Goal: Find specific page/section: Find specific page/section

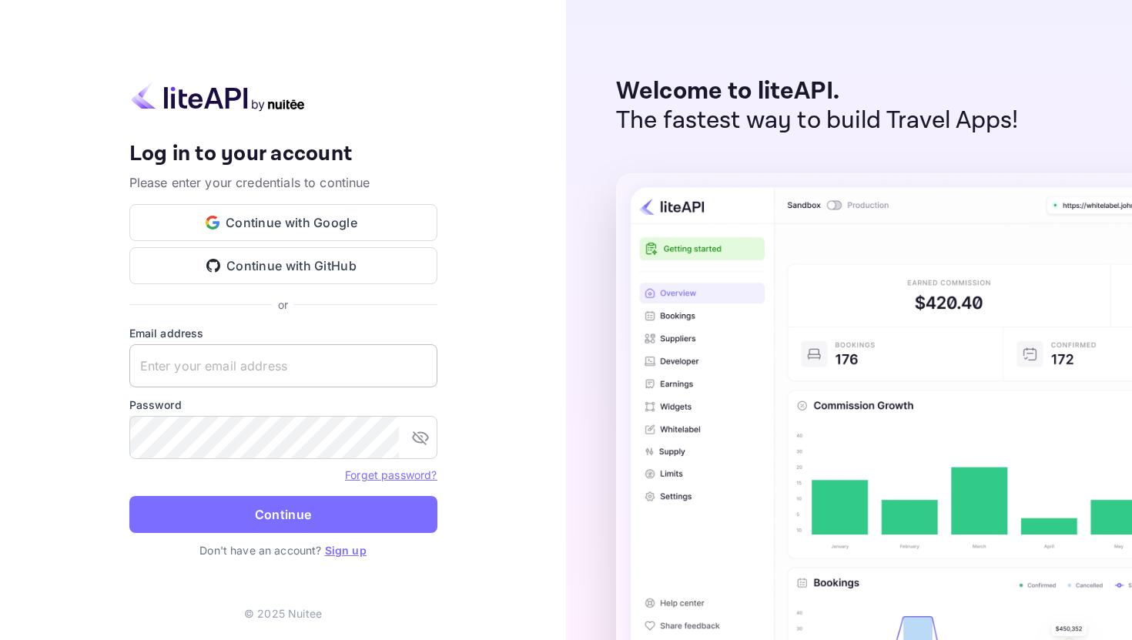
click at [298, 369] on input "text" at bounding box center [283, 365] width 308 height 43
type input "e.volovik@nuitee.com"
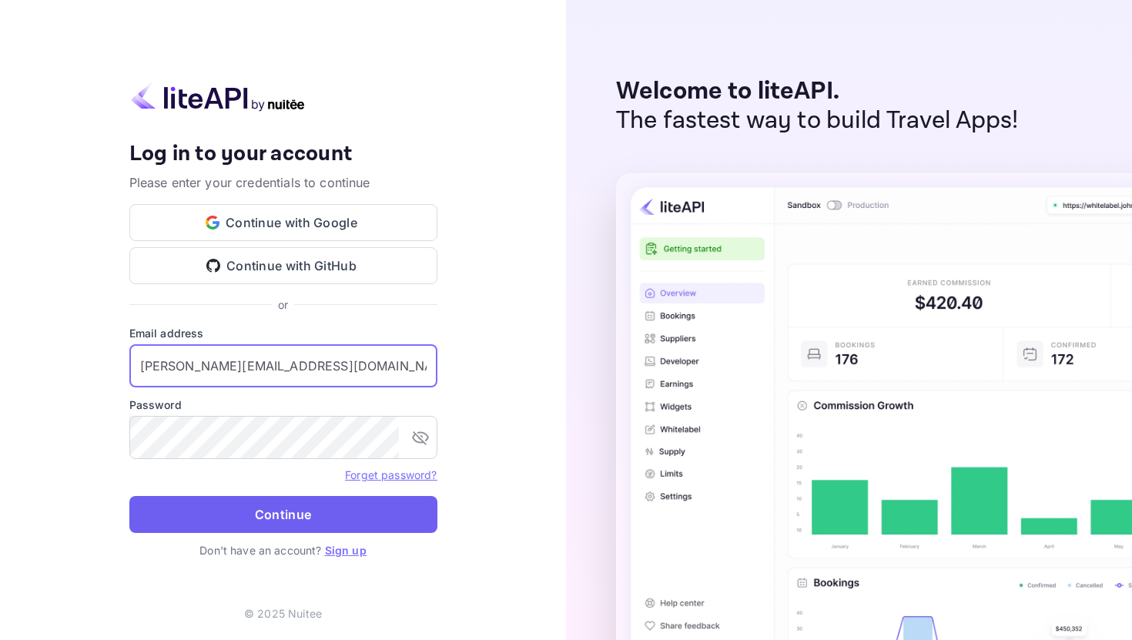
click at [303, 521] on button "Continue" at bounding box center [283, 514] width 308 height 37
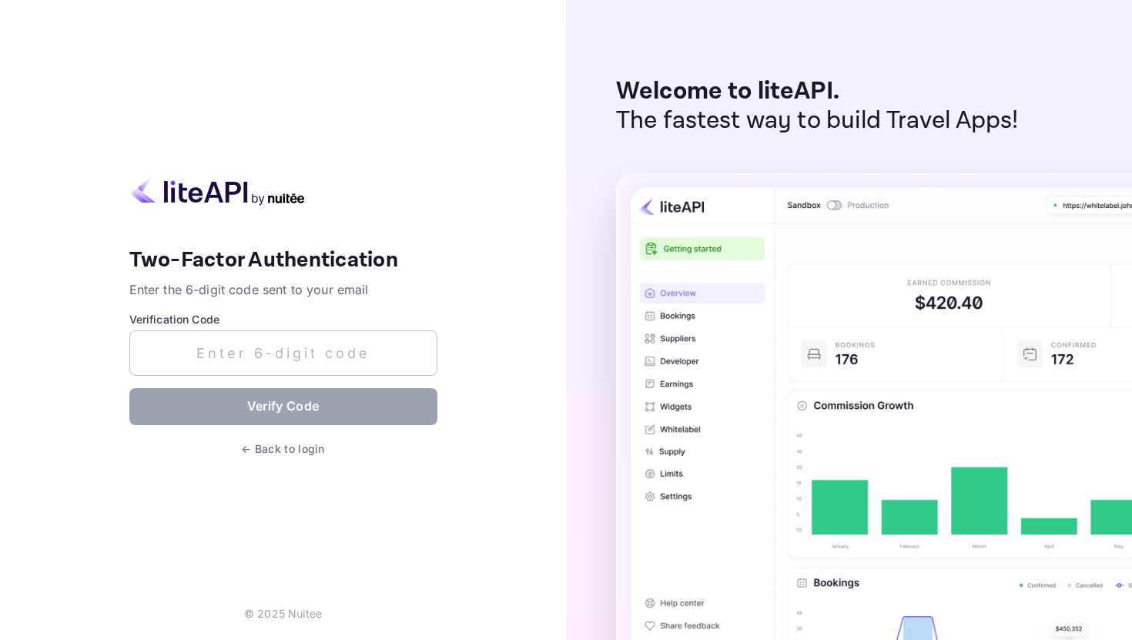
click at [382, 346] on input "text" at bounding box center [283, 352] width 308 height 45
paste input "311622"
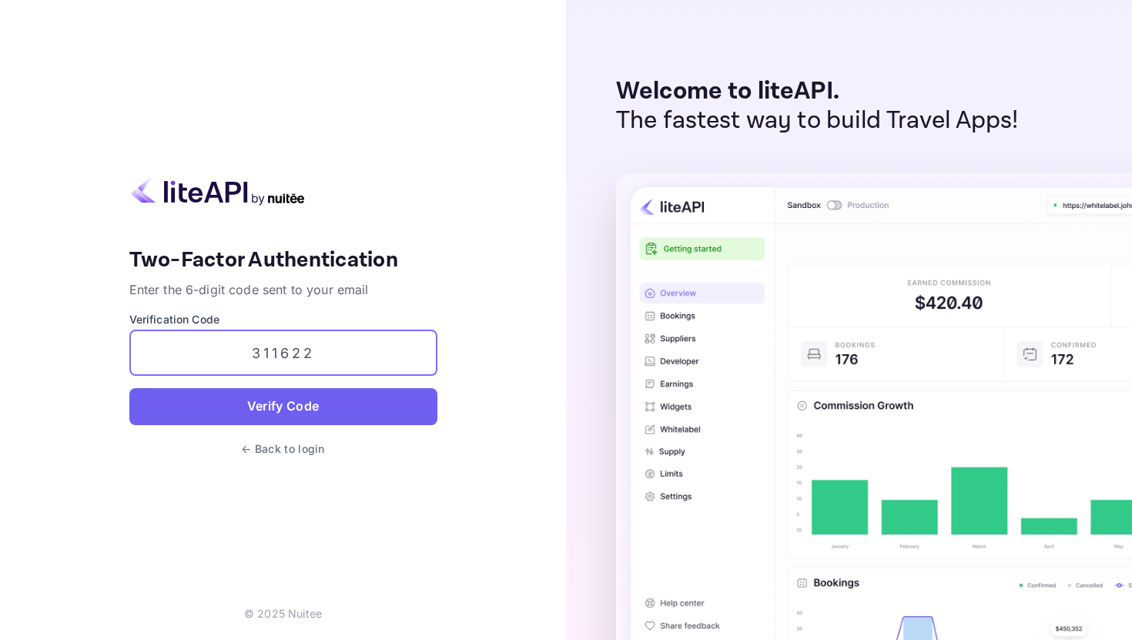
type input "311622"
click at [313, 416] on button "Verify Code" at bounding box center [283, 406] width 308 height 37
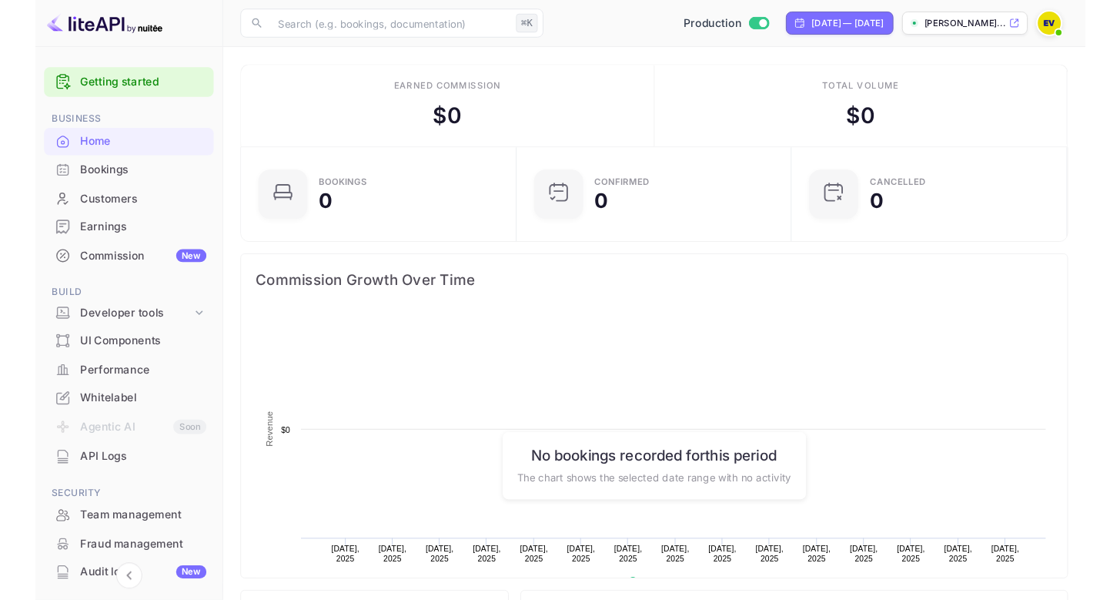
scroll to position [239, 273]
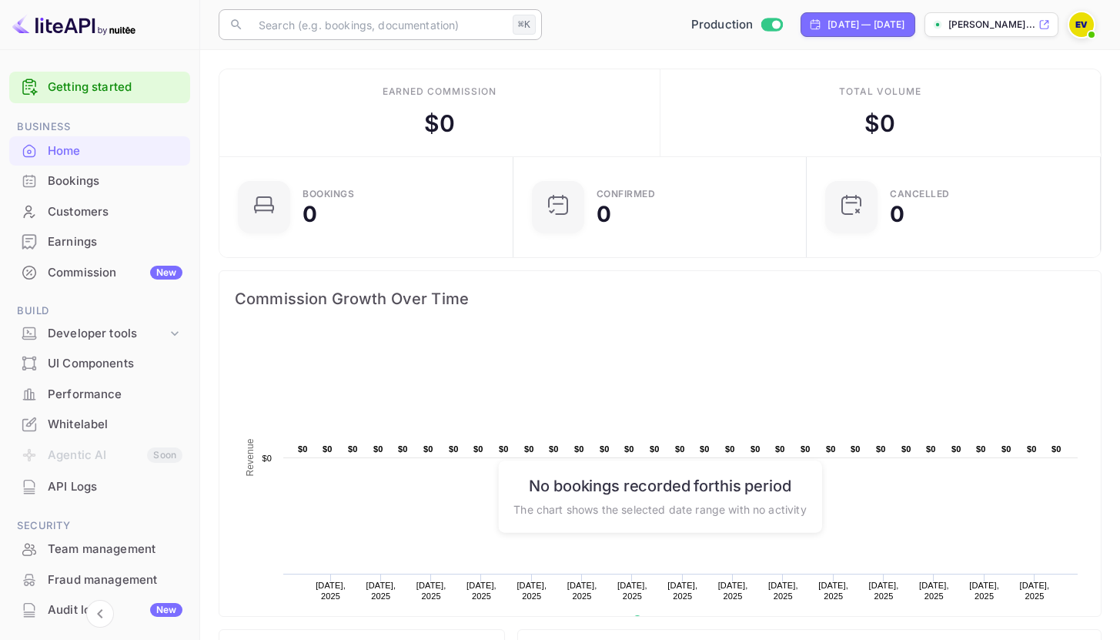
click at [285, 32] on input "text" at bounding box center [377, 24] width 257 height 31
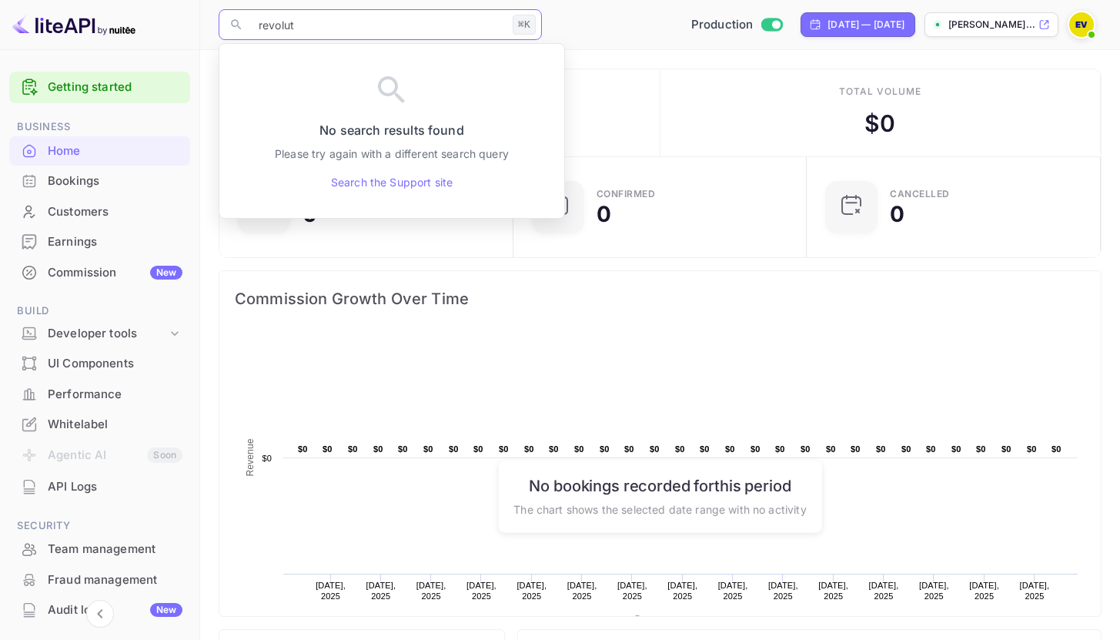
type input "revolut"
click at [92, 212] on div "Customers" at bounding box center [115, 212] width 135 height 18
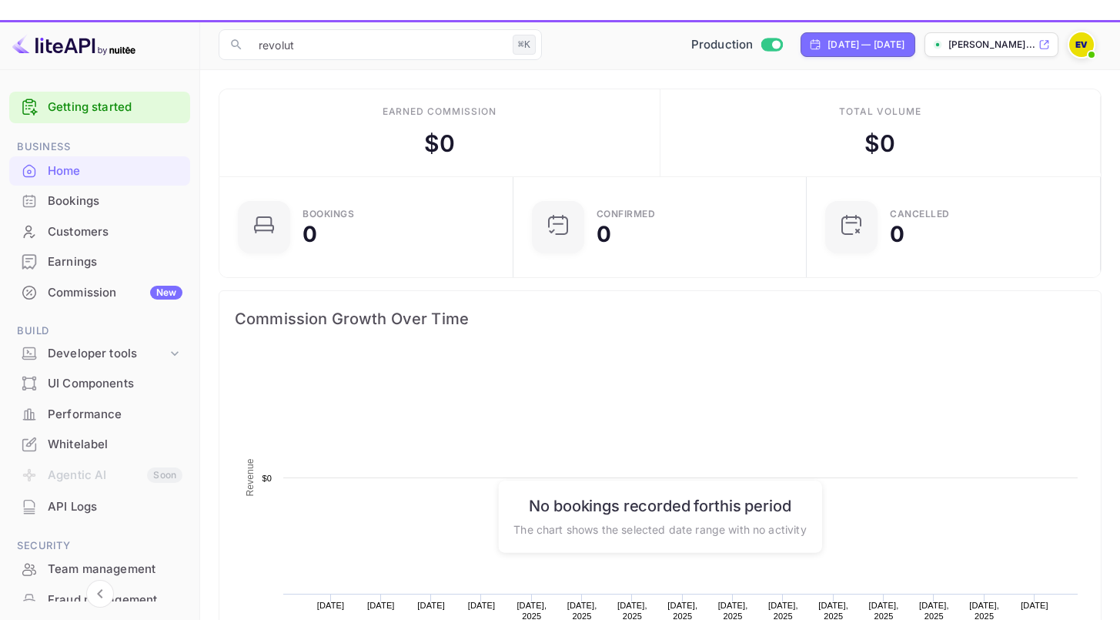
scroll to position [239, 273]
